Goal: Find specific page/section: Find specific page/section

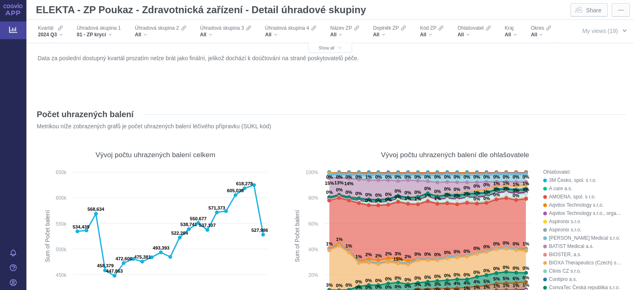
click at [590, 32] on span "My views (19)" at bounding box center [601, 31] width 36 height 7
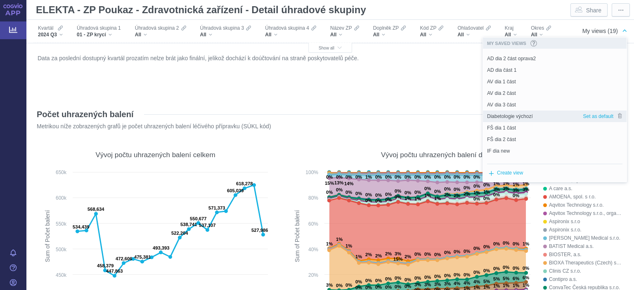
click at [498, 116] on span "Diabetologie výchozí" at bounding box center [510, 116] width 46 height 7
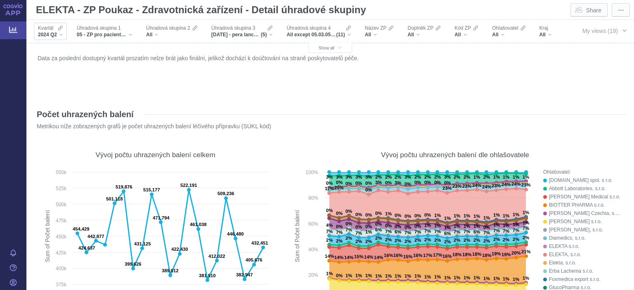
click at [49, 34] on span "2024 Q2" at bounding box center [47, 34] width 19 height 7
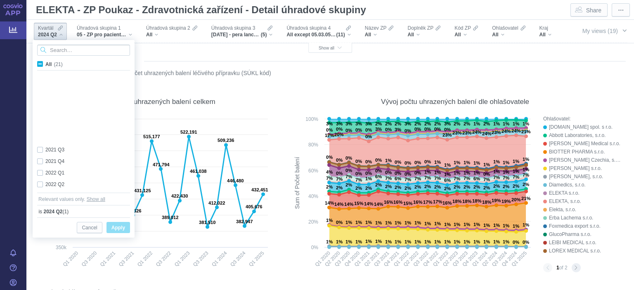
scroll to position [127, 0]
click at [395, 73] on p "Metrikou níže zobrazených grafů je počet uhrazených balení léčivého přípravku (…" at bounding box center [316, 73] width 558 height 8
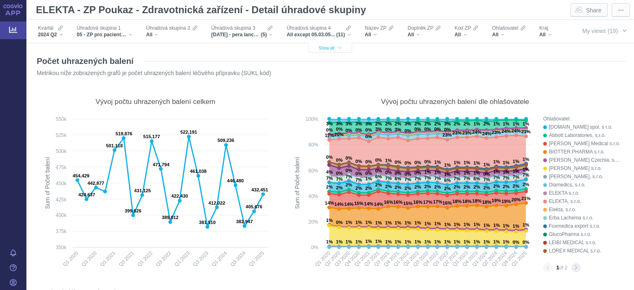
click at [328, 51] on button "Show all" at bounding box center [330, 48] width 44 height 10
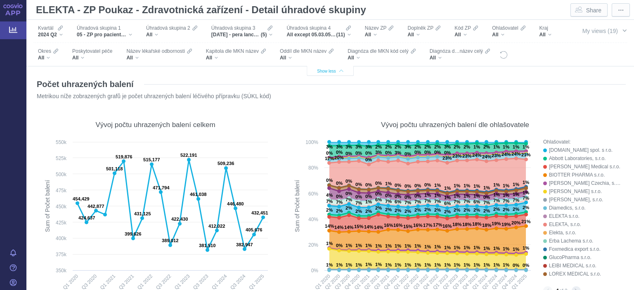
scroll to position [76, 0]
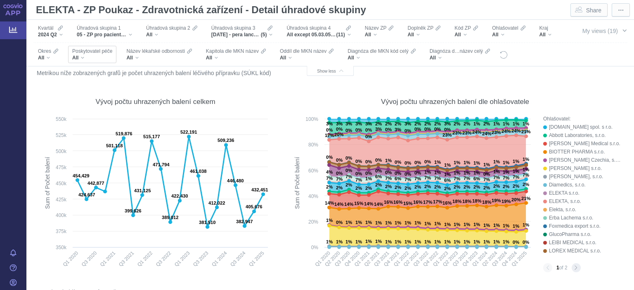
click at [101, 55] on div "All" at bounding box center [92, 58] width 40 height 7
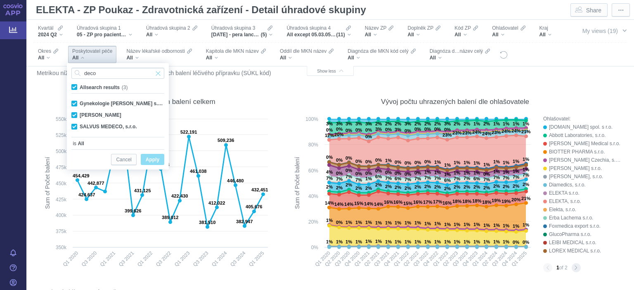
type input "deco"
click at [159, 73] on span "Input clear" at bounding box center [158, 73] width 6 height 11
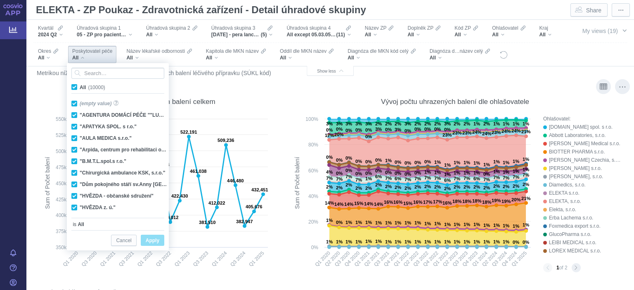
click at [288, 100] on div "Vývoj počtu uhrazených balení dle ohlašovatele Created with Highcharts 12.2.0 S…" at bounding box center [456, 180] width 342 height 194
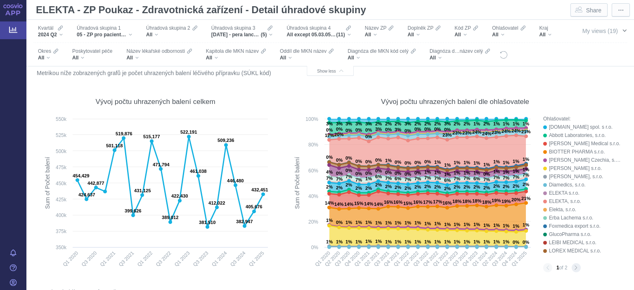
click at [590, 30] on span "My views (19)" at bounding box center [601, 31] width 36 height 7
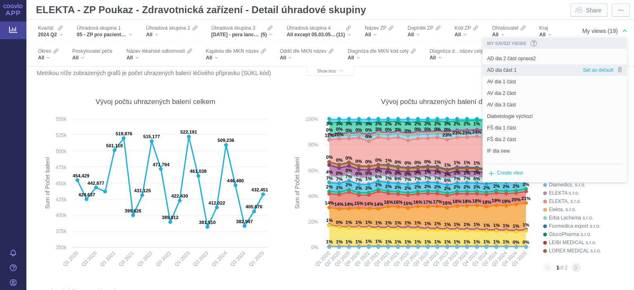
click at [514, 70] on span "AD dia část 1" at bounding box center [501, 69] width 29 height 7
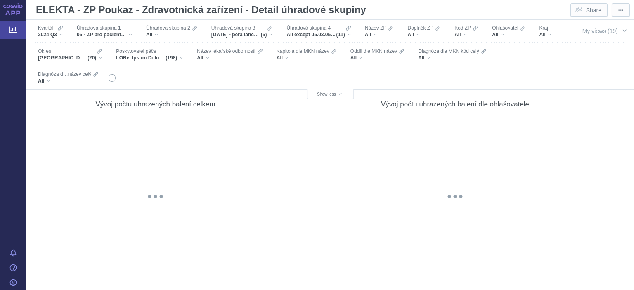
scroll to position [100, 0]
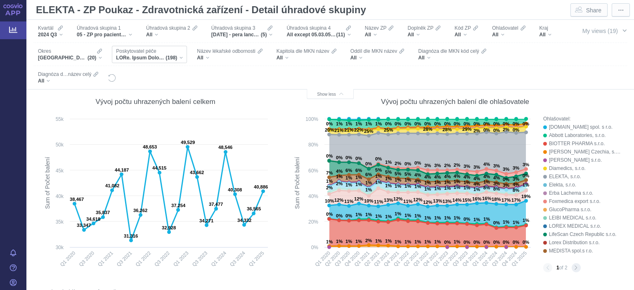
click at [152, 49] on span "Poskytovatel péče" at bounding box center [136, 51] width 40 height 7
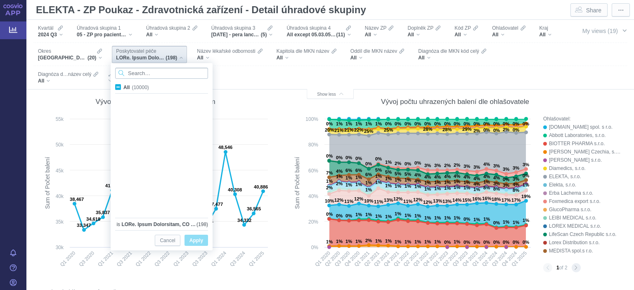
scroll to position [5302, 0]
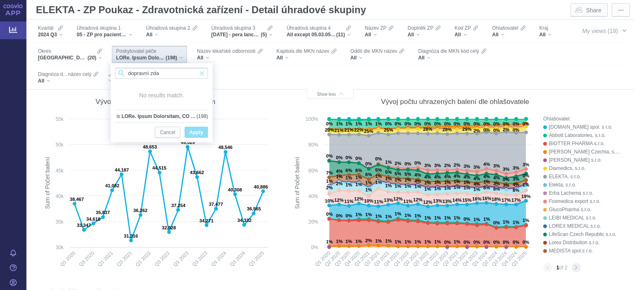
type input "dopravní zda"
click at [204, 74] on span "Input clear" at bounding box center [202, 73] width 6 height 11
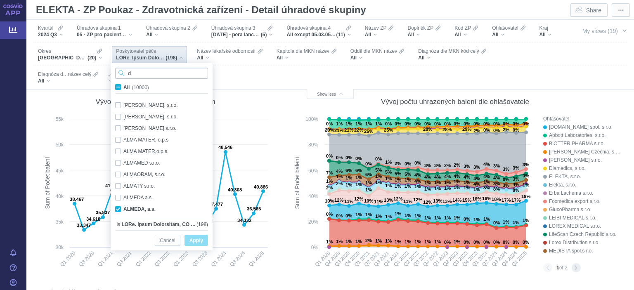
scroll to position [5298, 0]
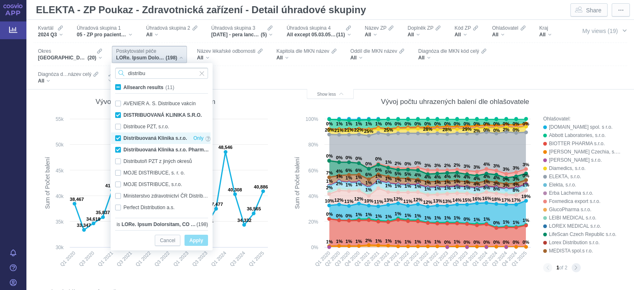
type input "distribu"
click at [120, 136] on div "Distribuovaná Klinika s.r.o. Only" at bounding box center [163, 139] width 104 height 12
checkbox input "false"
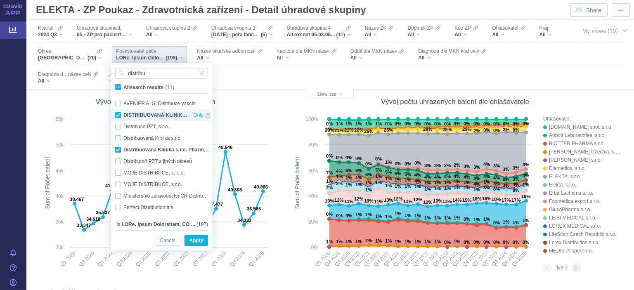
click at [119, 112] on div "DISTRIBUOVANÁ KLINIKA S.R.O. Only" at bounding box center [163, 115] width 104 height 12
checkbox input "false"
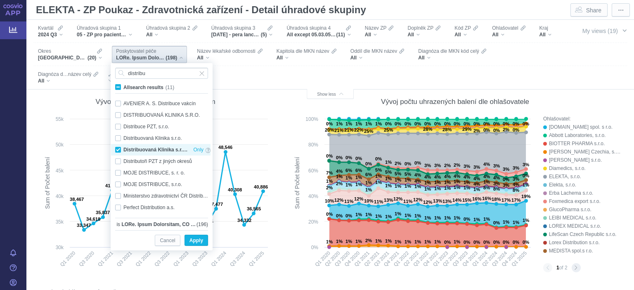
click at [118, 151] on div "Distribuovaná Klinika s.r.o. PharmDr.Ponec J.,[PERSON_NAME] Only" at bounding box center [163, 150] width 104 height 12
checkbox input "false"
click at [199, 240] on span "Apply" at bounding box center [197, 241] width 14 height 10
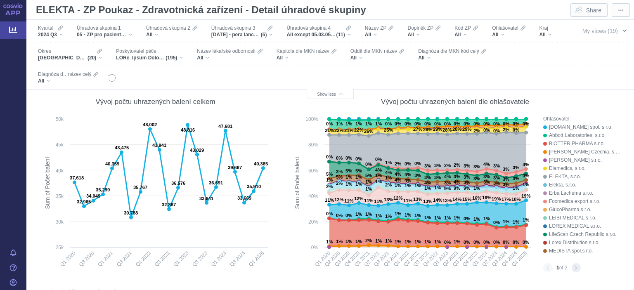
click at [593, 31] on span "My views (19)" at bounding box center [601, 31] width 36 height 7
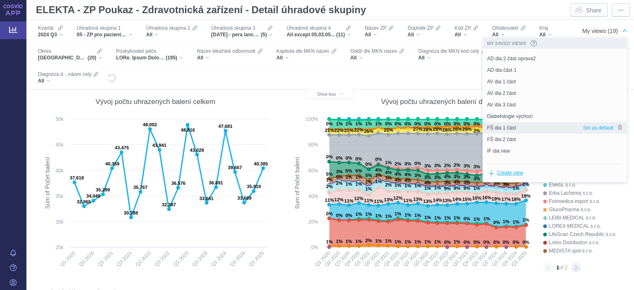
scroll to position [112, 0]
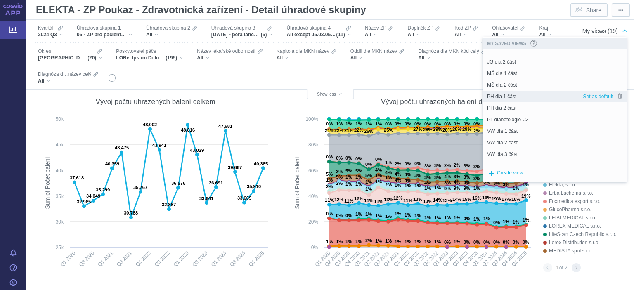
click at [515, 98] on span "PH dia 1 část" at bounding box center [501, 96] width 29 height 7
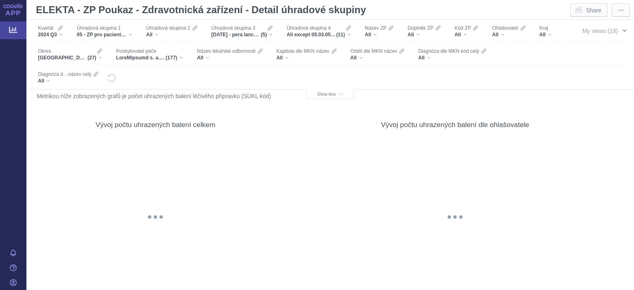
scroll to position [100, 0]
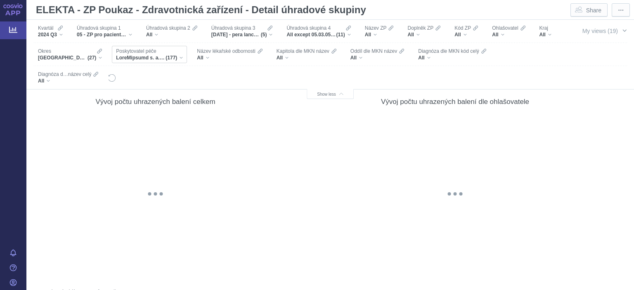
click at [151, 55] on span "Filters" at bounding box center [141, 58] width 50 height 7
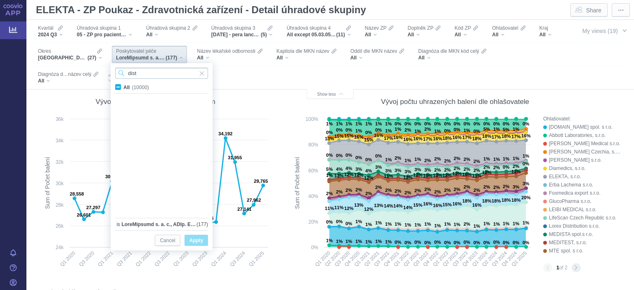
scroll to position [1255, 0]
click at [159, 72] on input "distri" at bounding box center [161, 73] width 93 height 11
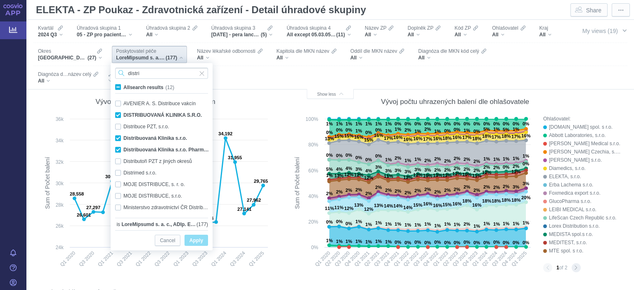
type input "distri"
click at [251, 76] on div "Filters" at bounding box center [341, 77] width 450 height 23
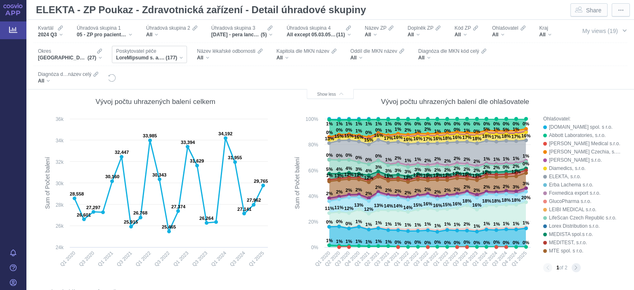
click at [156, 52] on span "Poskytovatel péče" at bounding box center [136, 51] width 40 height 7
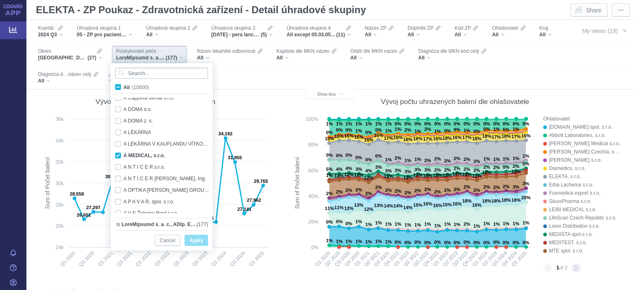
click at [159, 71] on input "Search attribute values" at bounding box center [161, 73] width 93 height 11
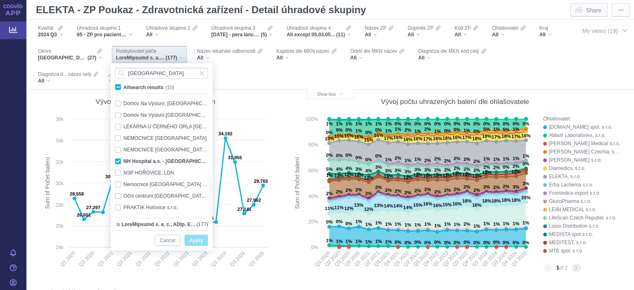
type input "[GEOGRAPHIC_DATA]"
click at [280, 75] on div "Filters" at bounding box center [341, 77] width 450 height 23
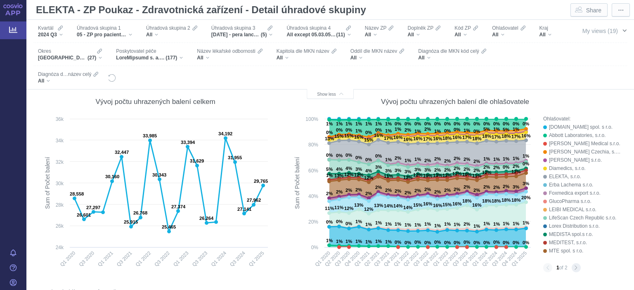
click at [605, 30] on span "My views (19)" at bounding box center [601, 31] width 36 height 7
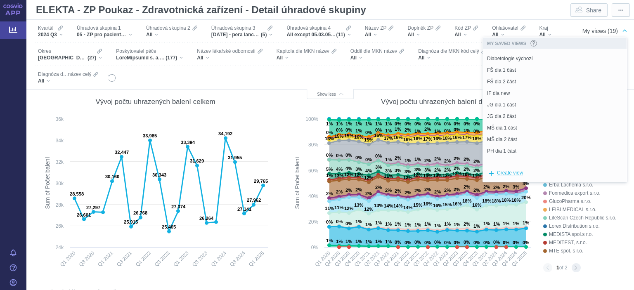
scroll to position [112, 0]
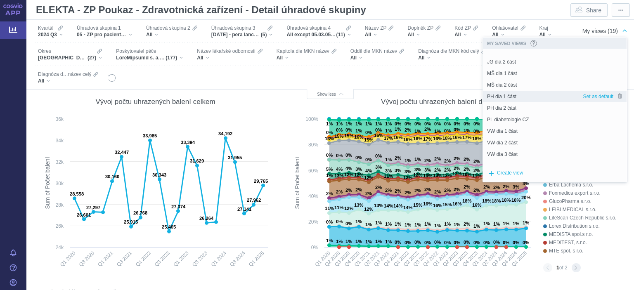
click at [507, 98] on span "PH dia 1 část" at bounding box center [501, 96] width 29 height 7
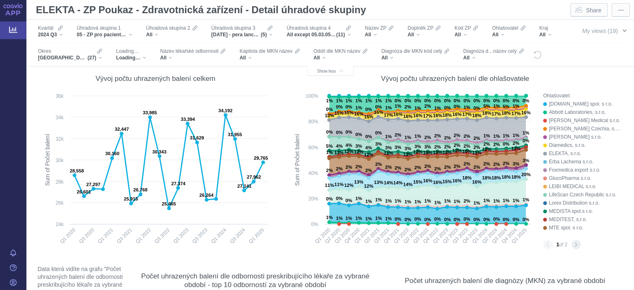
scroll to position [92, 0]
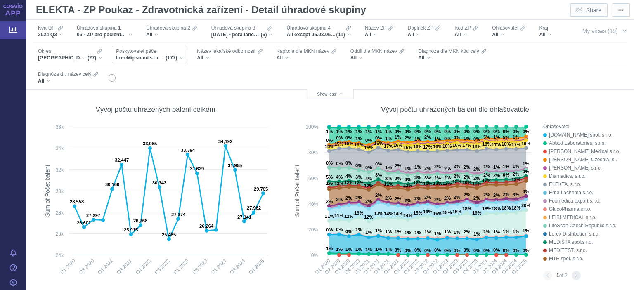
click at [153, 61] on span "Filters" at bounding box center [141, 58] width 50 height 7
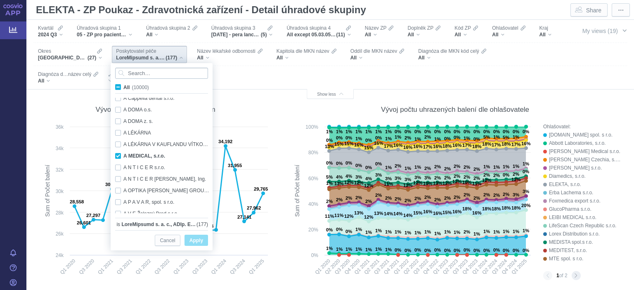
scroll to position [1255, 0]
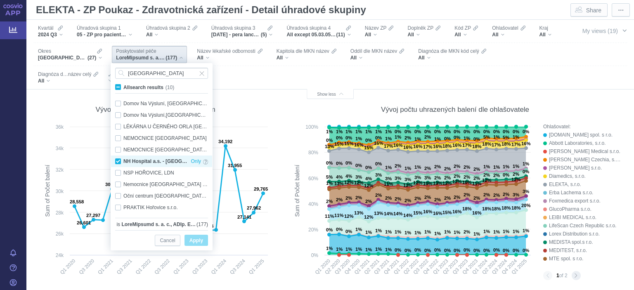
type input "[GEOGRAPHIC_DATA]"
click at [118, 161] on div "NH Hospital a.s. - [GEOGRAPHIC_DATA] [GEOGRAPHIC_DATA] Only" at bounding box center [161, 162] width 101 height 12
checkbox input "false"
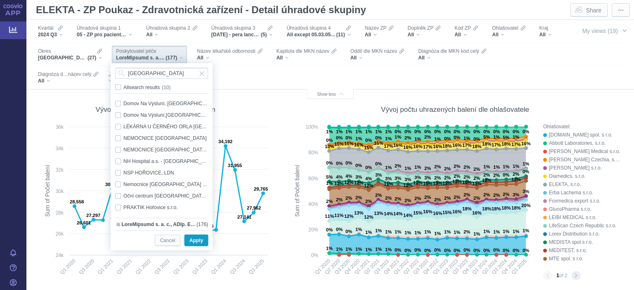
click at [194, 242] on span "Apply" at bounding box center [197, 241] width 14 height 10
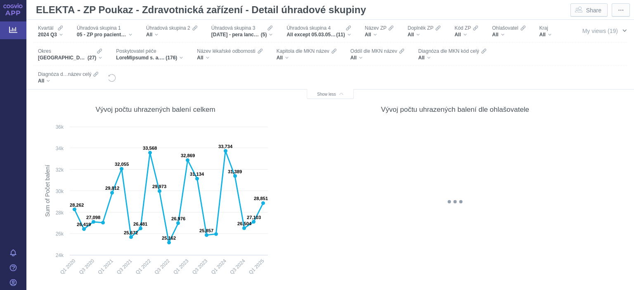
click at [595, 34] on span "My views (19)" at bounding box center [601, 30] width 36 height 9
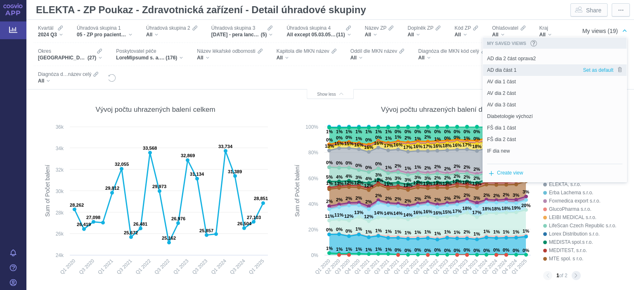
click at [503, 69] on span "AD dia část 1" at bounding box center [501, 69] width 29 height 7
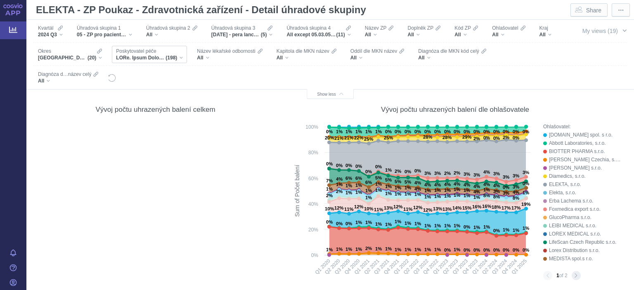
click at [155, 56] on span "Filters" at bounding box center [141, 58] width 50 height 7
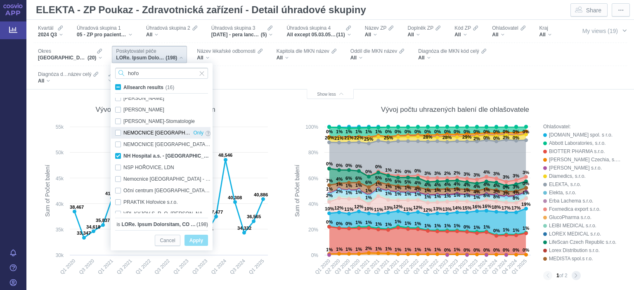
scroll to position [52, 0]
type input "hořo"
click at [252, 70] on div "Filters" at bounding box center [341, 77] width 450 height 23
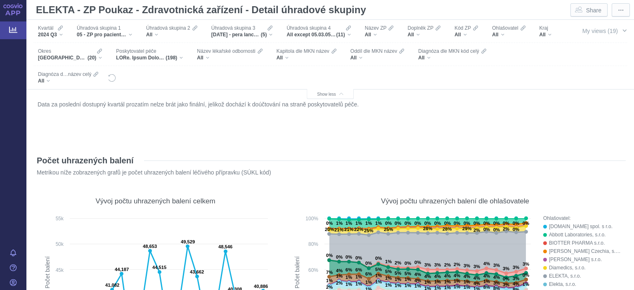
scroll to position [92, 0]
